Goal: Information Seeking & Learning: Learn about a topic

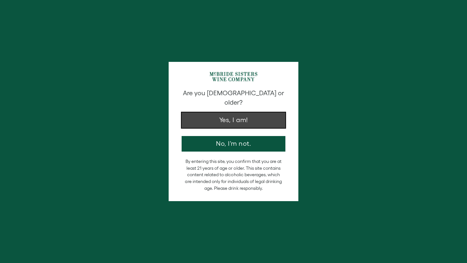
click at [255, 112] on button "Yes, I am!" at bounding box center [233, 120] width 104 height 16
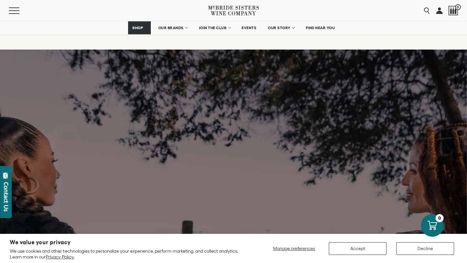
scroll to position [1924, 0]
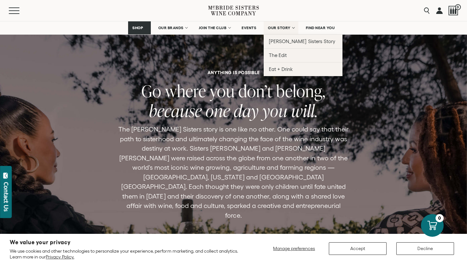
click at [282, 27] on span "OUR STORY" at bounding box center [279, 28] width 23 height 5
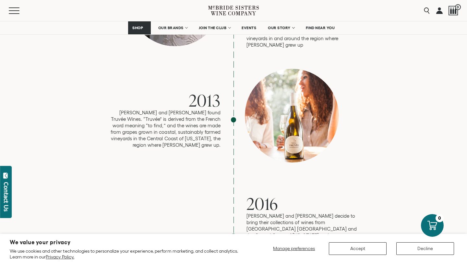
scroll to position [1139, 0]
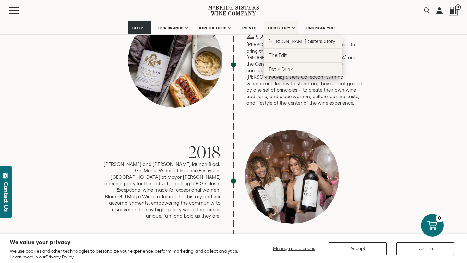
click at [283, 28] on span "OUR STORY" at bounding box center [279, 28] width 23 height 5
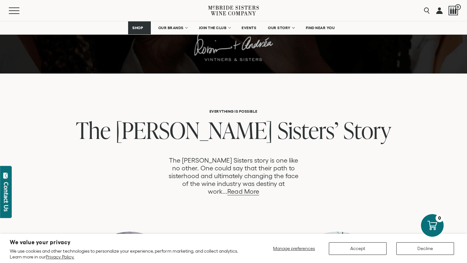
scroll to position [259, 0]
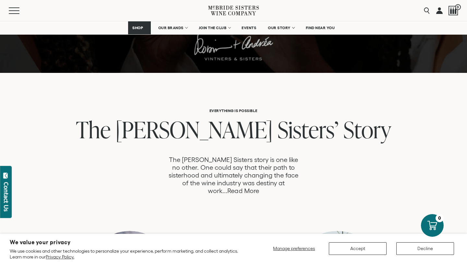
click at [259, 187] on link "Read More" at bounding box center [242, 190] width 31 height 7
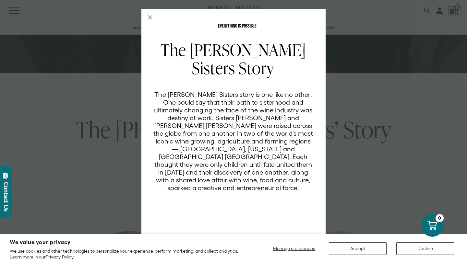
scroll to position [0, 0]
click at [149, 16] on icon "Close Modal" at bounding box center [150, 17] width 5 height 5
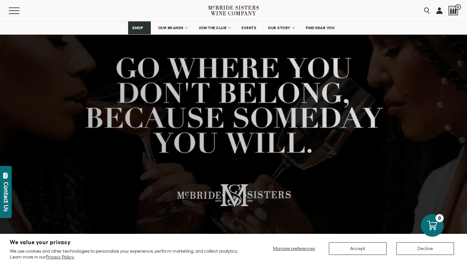
scroll to position [59, 0]
